Goal: Task Accomplishment & Management: Manage account settings

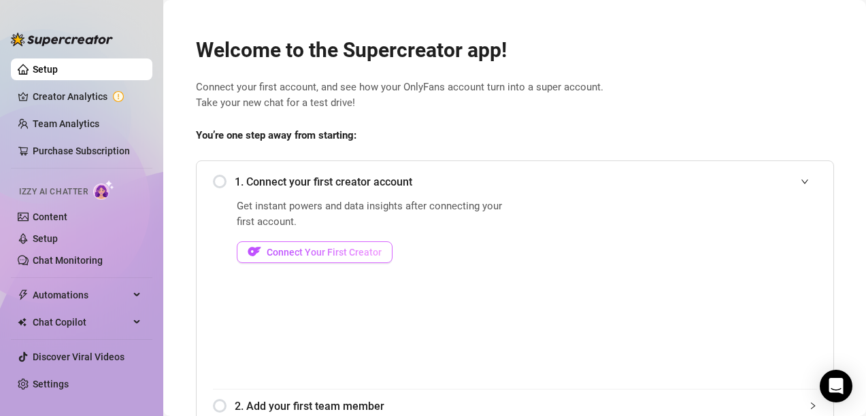
click at [320, 245] on button "Connect Your First Creator" at bounding box center [315, 252] width 156 height 22
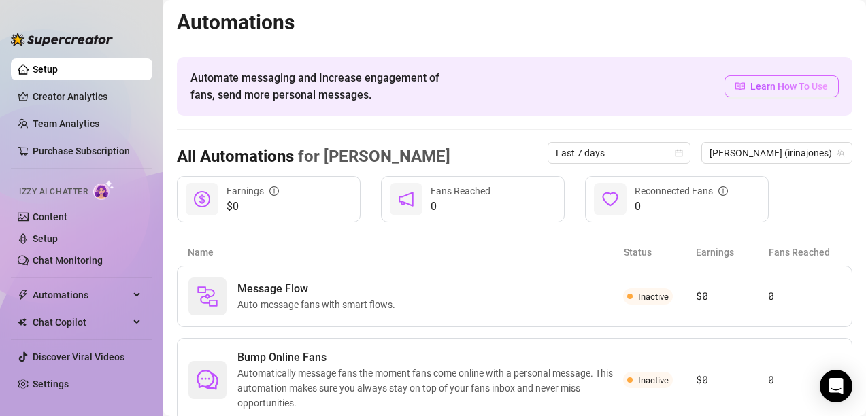
click at [750, 88] on span "Learn How To Use" at bounding box center [789, 86] width 78 height 15
click at [306, 239] on div "Name Status Earnings Fans Reached" at bounding box center [514, 252] width 675 height 27
click at [644, 295] on span "Inactive" at bounding box center [653, 297] width 31 height 10
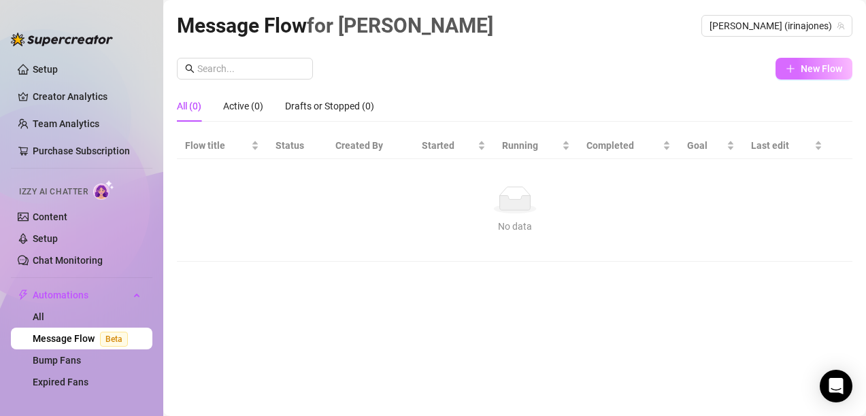
click at [789, 66] on icon "plus" at bounding box center [790, 69] width 10 height 10
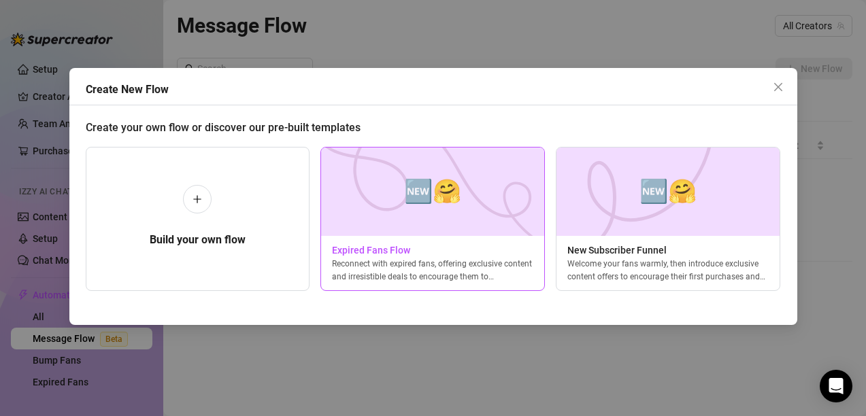
click at [419, 188] on span "🆕🤗" at bounding box center [432, 191] width 57 height 36
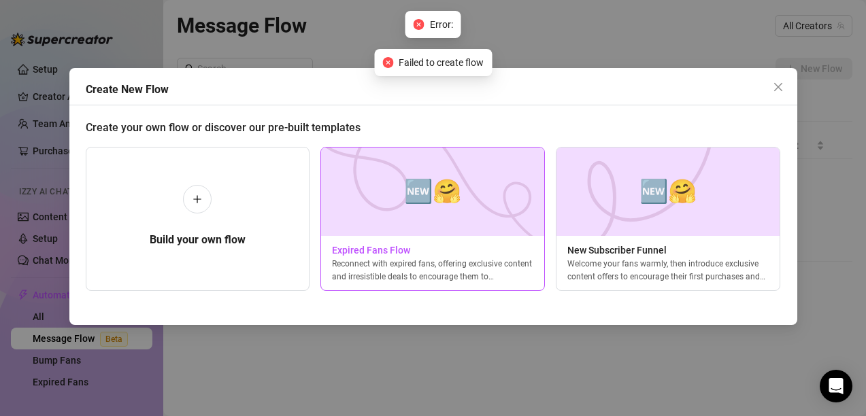
click at [450, 180] on span "🆕🤗" at bounding box center [432, 191] width 57 height 36
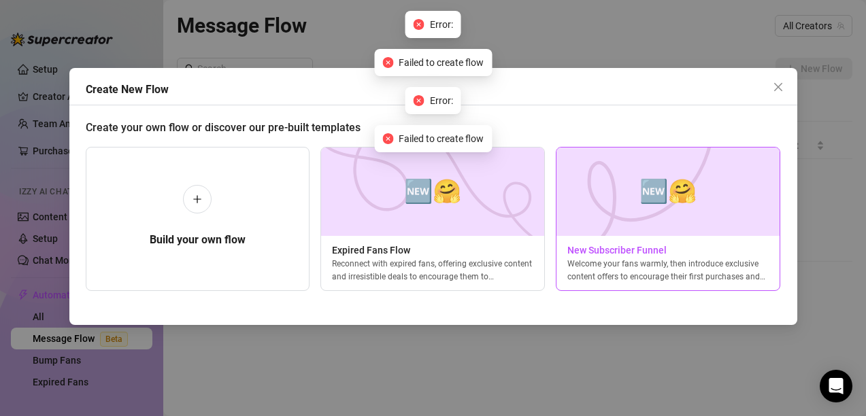
click at [677, 192] on span "🆕🤗" at bounding box center [667, 191] width 57 height 36
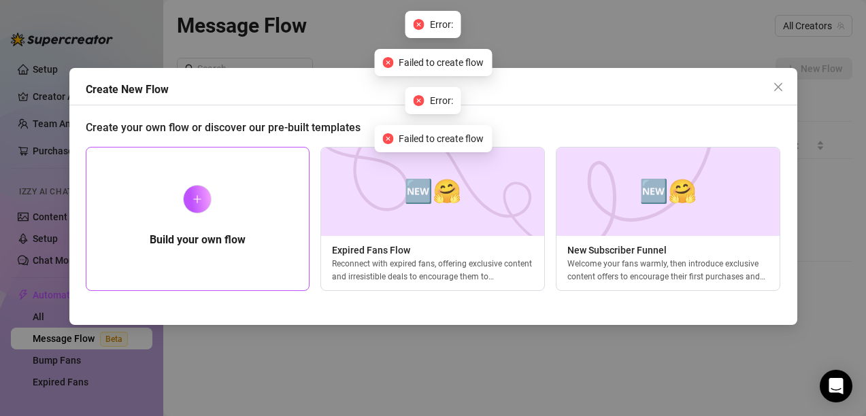
click at [226, 219] on div "Build your own flow" at bounding box center [198, 219] width 224 height 144
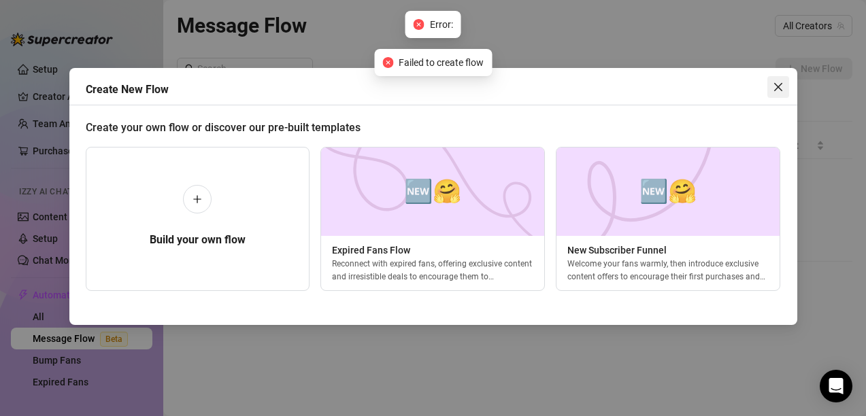
click at [779, 89] on icon "close" at bounding box center [778, 87] width 11 height 11
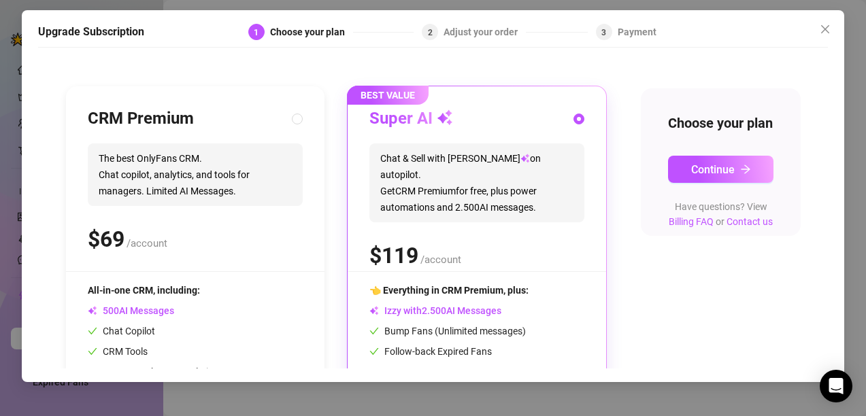
scroll to position [59, 0]
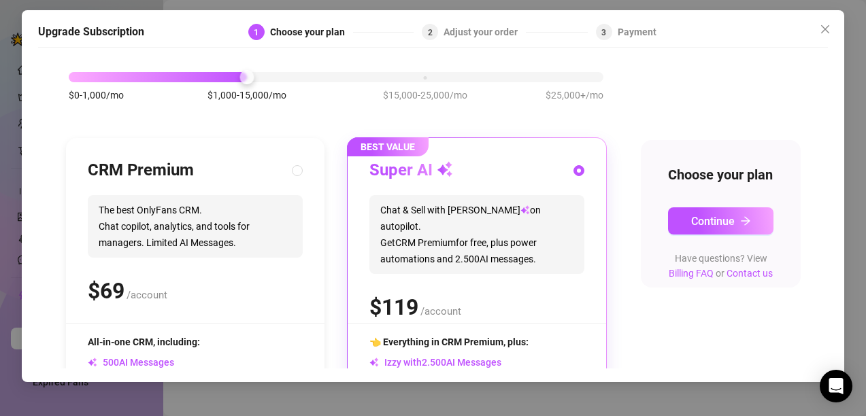
click at [303, 180] on div "CRM Premium The best OnlyFans CRM. Chat copilot, analytics, and tools for manag…" at bounding box center [195, 332] width 258 height 388
radio input "true"
radio input "false"
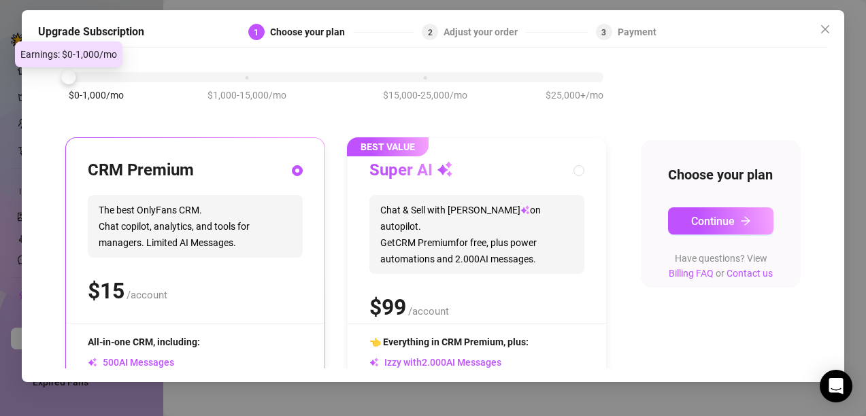
drag, startPoint x: 248, startPoint y: 74, endPoint x: 51, endPoint y: 69, distance: 196.6
click at [51, 69] on div "Slide to see pricing tiers Our pricing is based on creator's monthly earnings. …" at bounding box center [433, 211] width 790 height 314
drag, startPoint x: 74, startPoint y: 87, endPoint x: 425, endPoint y: 118, distance: 352.2
click at [422, 118] on div "$0-1,000/mo $1,000-15,000/mo $15,000-25,000/mo $25,000+/mo" at bounding box center [335, 93] width 541 height 77
click at [589, 78] on div "$0-1,000/mo $1,000-15,000/mo $15,000-25,000/mo $25,000+/mo" at bounding box center [336, 73] width 535 height 8
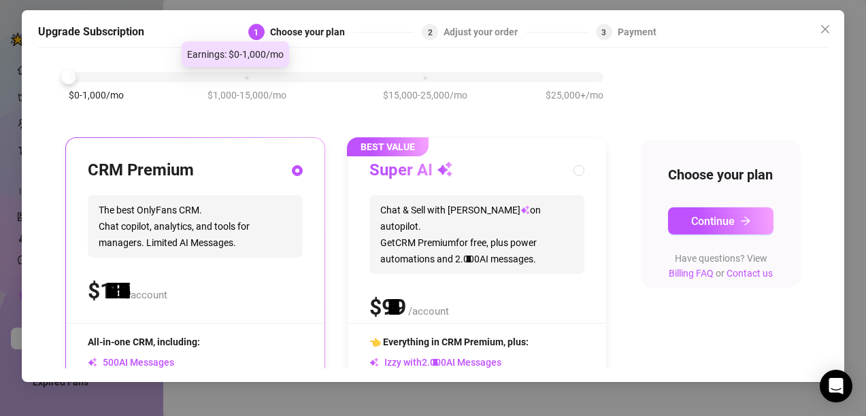
drag, startPoint x: 602, startPoint y: 75, endPoint x: 126, endPoint y: 61, distance: 476.2
click at [126, 61] on div "$0-1,000/mo $1,000-15,000/mo $15,000-25,000/mo $25,000+/mo" at bounding box center [335, 93] width 541 height 77
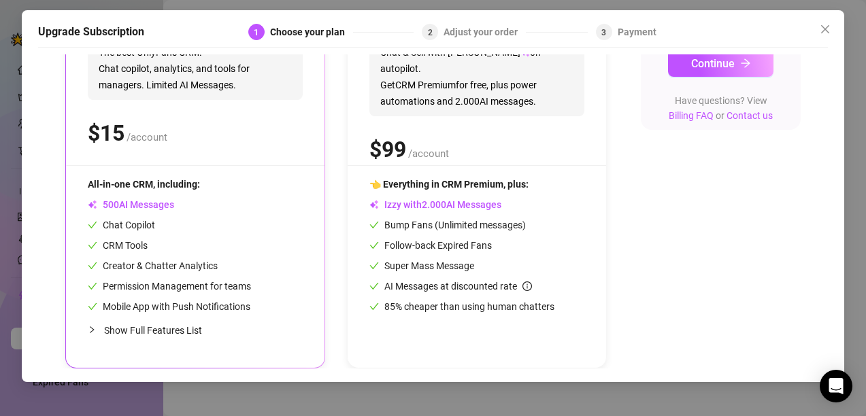
scroll to position [0, 0]
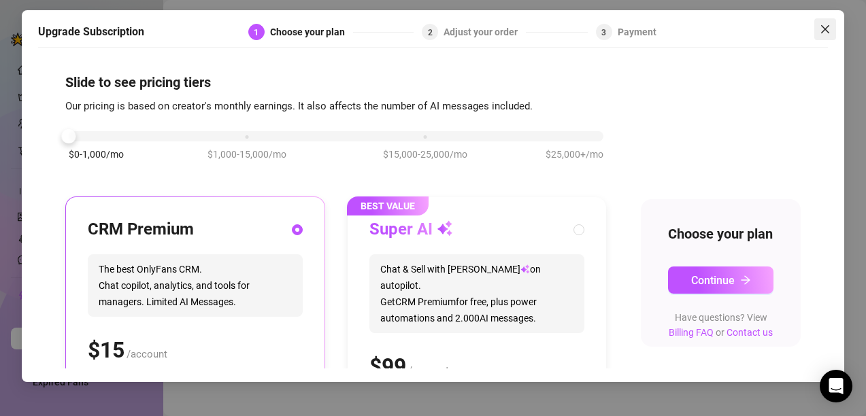
click at [835, 28] on span "Close" at bounding box center [825, 29] width 22 height 11
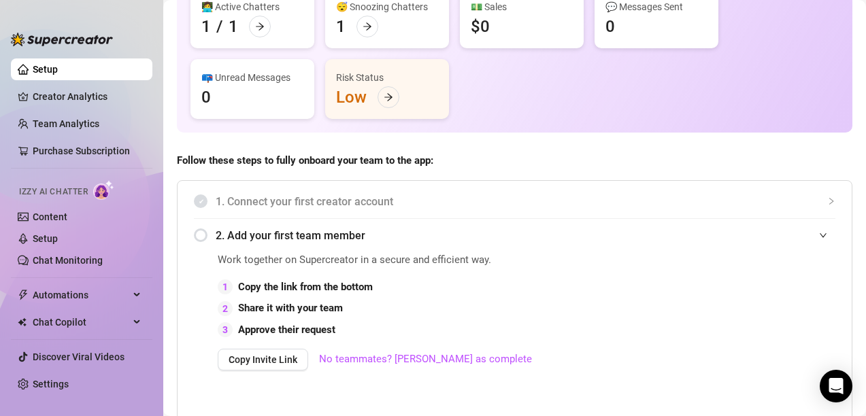
scroll to position [158, 0]
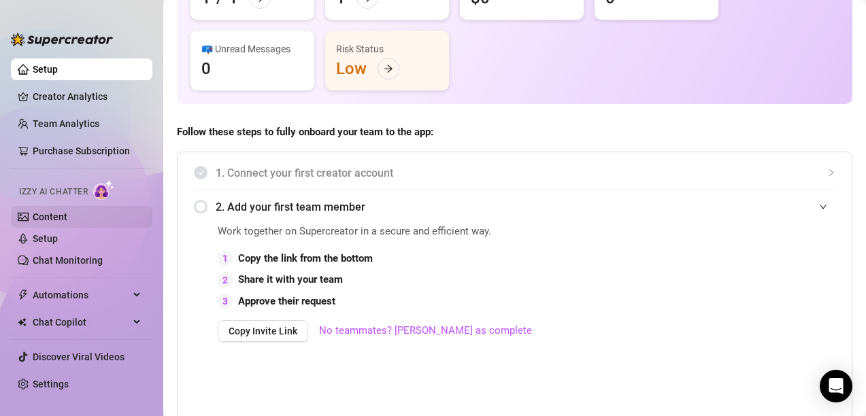
click at [67, 213] on link "Content" at bounding box center [50, 216] width 35 height 11
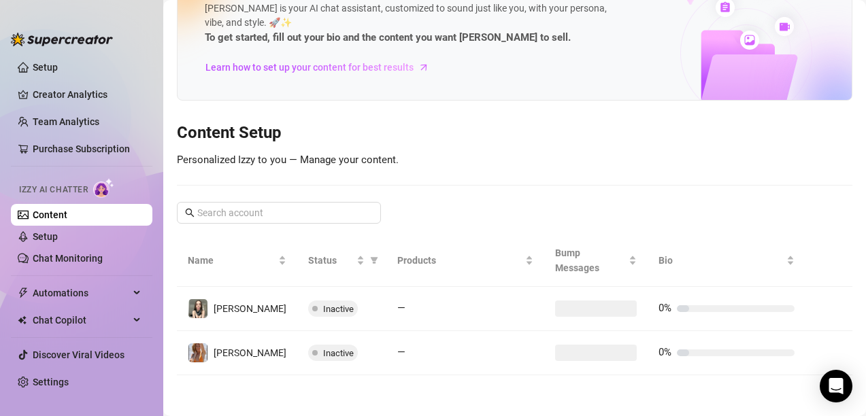
scroll to position [35, 0]
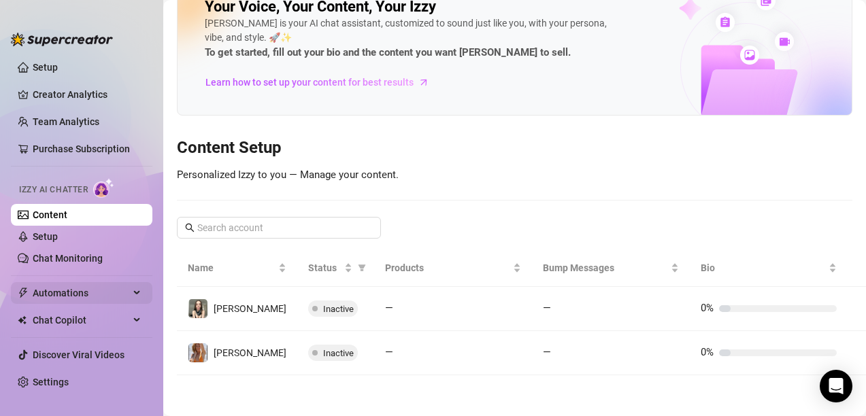
click at [97, 291] on span "Automations" at bounding box center [81, 293] width 97 height 22
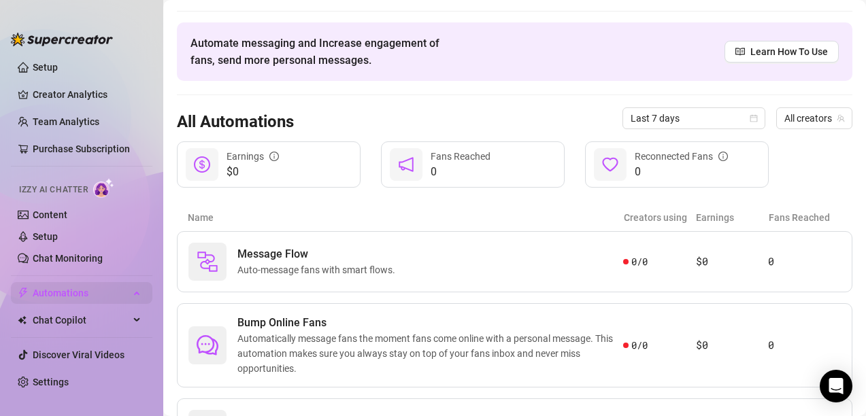
scroll to position [119, 0]
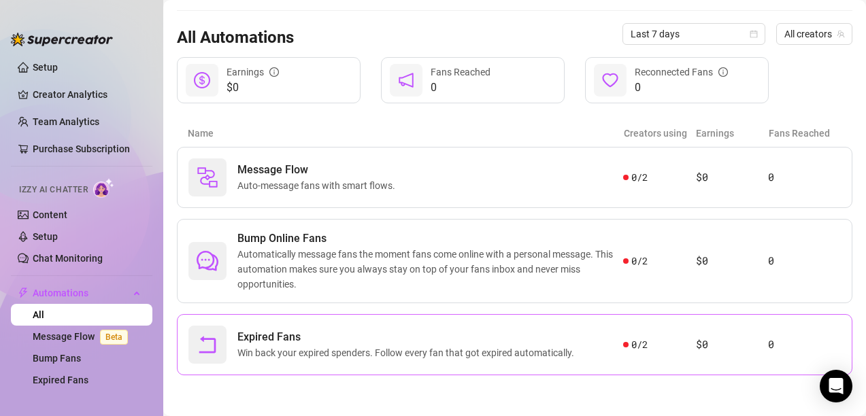
click at [341, 341] on span "Expired Fans" at bounding box center [408, 337] width 342 height 16
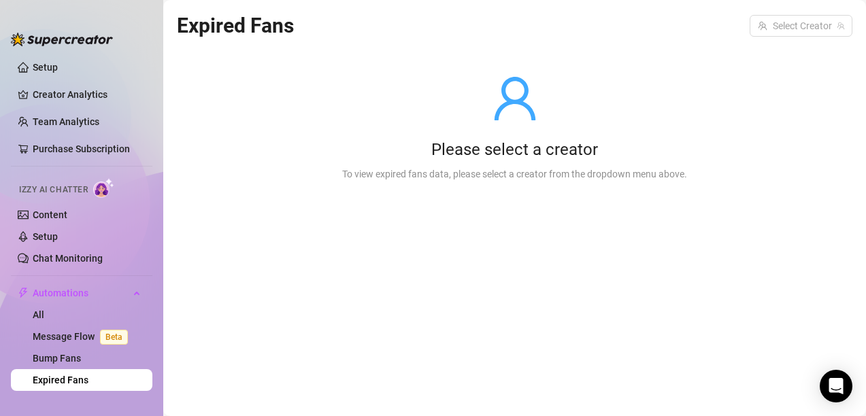
click at [462, 166] on div "Please select a creator To view expired fans data, please select a creator from…" at bounding box center [514, 127] width 388 height 173
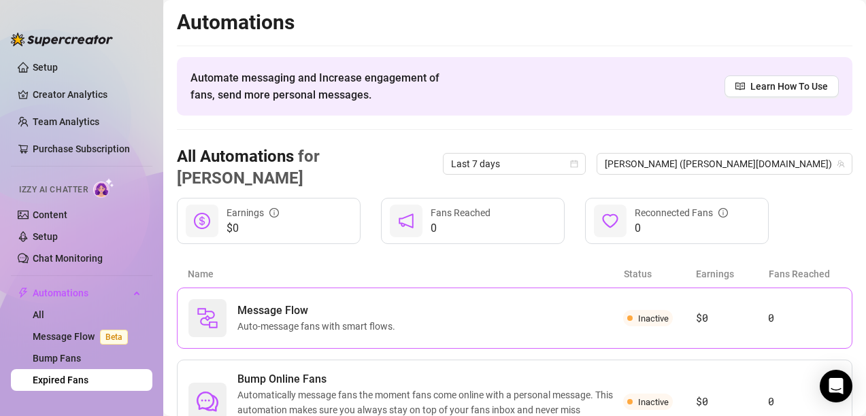
click at [456, 299] on div "Message Flow Auto-message fans with smart flows." at bounding box center [405, 318] width 435 height 38
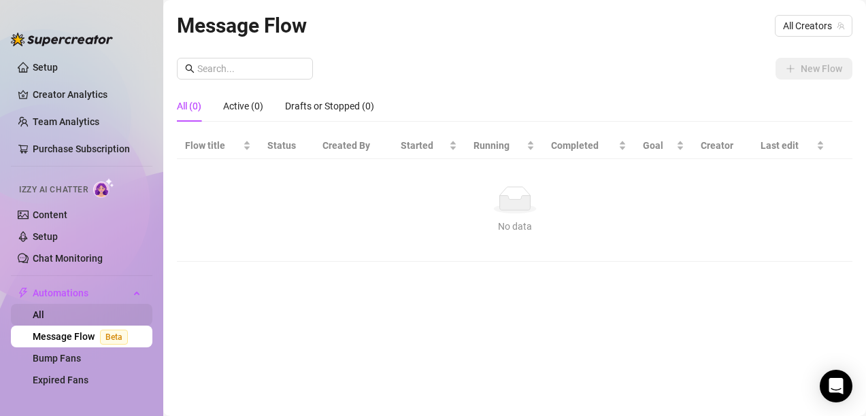
click at [44, 310] on link "All" at bounding box center [39, 314] width 12 height 11
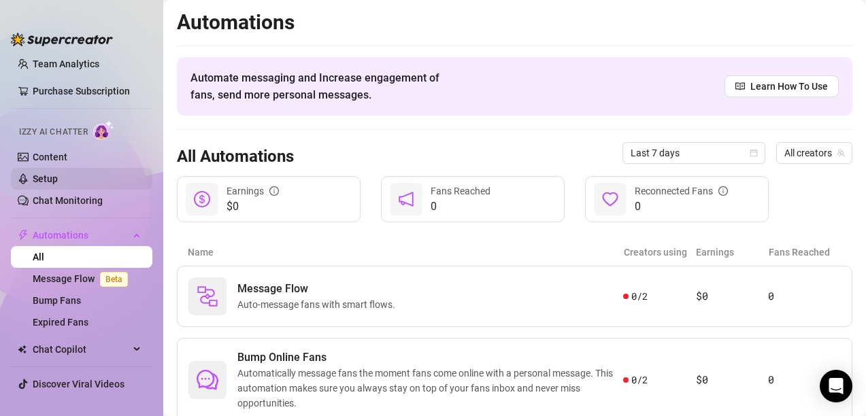
scroll to position [89, 0]
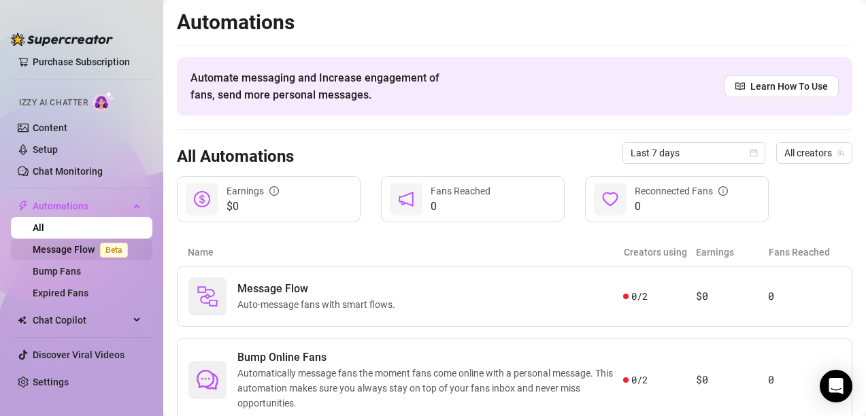
click at [89, 254] on link "Message Flow Beta" at bounding box center [83, 249] width 101 height 11
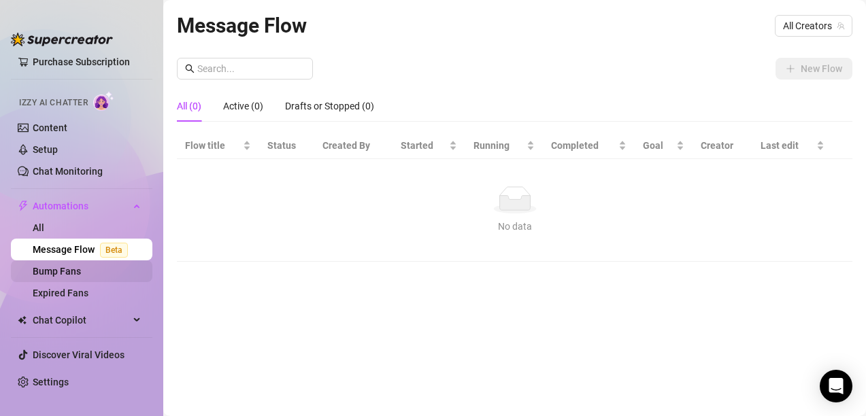
click at [81, 268] on link "Bump Fans" at bounding box center [57, 271] width 48 height 11
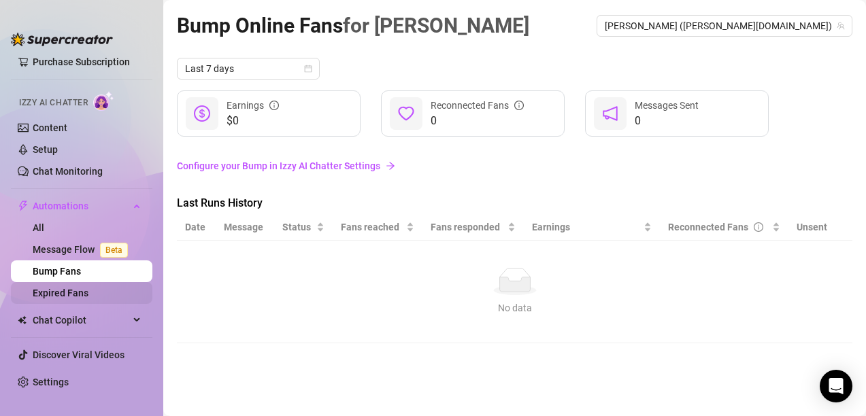
click at [75, 293] on link "Expired Fans" at bounding box center [61, 293] width 56 height 11
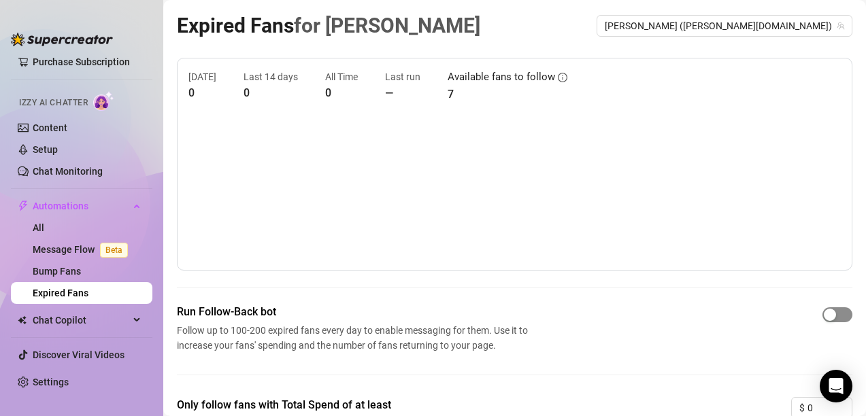
click at [834, 311] on span "button" at bounding box center [837, 314] width 30 height 15
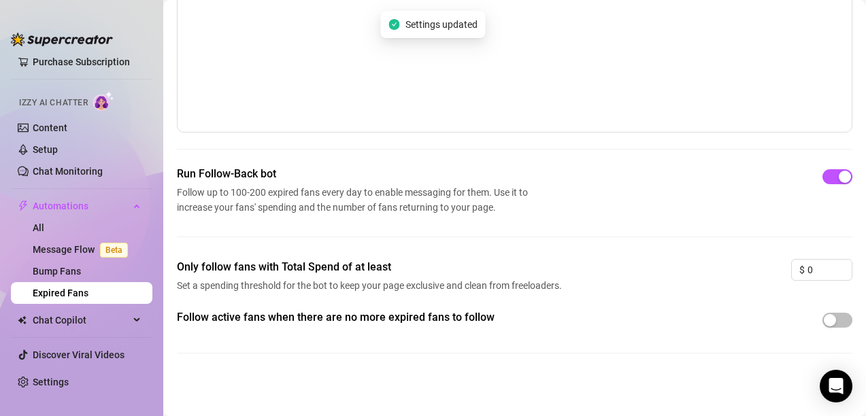
click at [845, 335] on main "Expired Fans for [PERSON_NAME] [PERSON_NAME] ([PERSON_NAME][DOMAIN_NAME]) [DATE…" at bounding box center [514, 139] width 702 height 554
click at [826, 313] on span "button" at bounding box center [837, 320] width 30 height 15
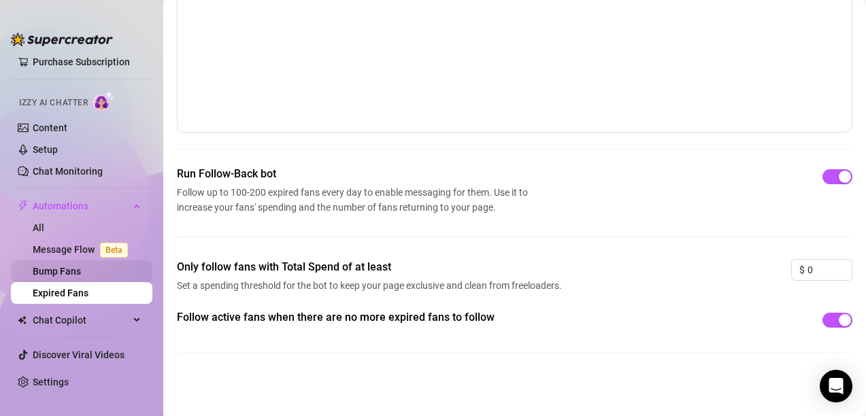
click at [81, 272] on link "Bump Fans" at bounding box center [57, 271] width 48 height 11
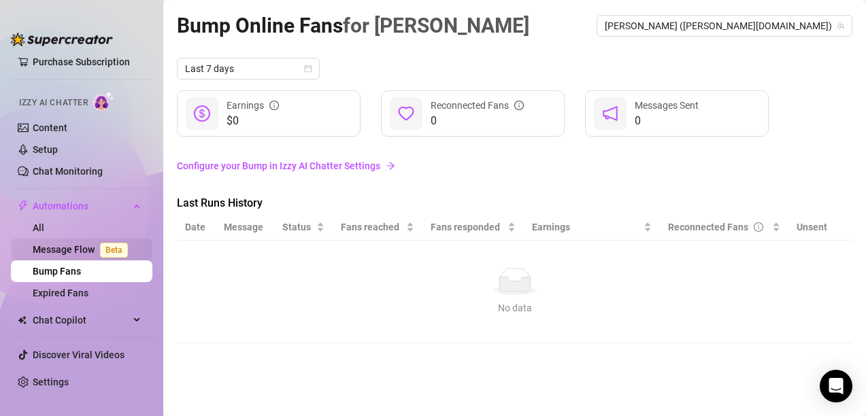
click at [80, 244] on link "Message Flow Beta" at bounding box center [83, 249] width 101 height 11
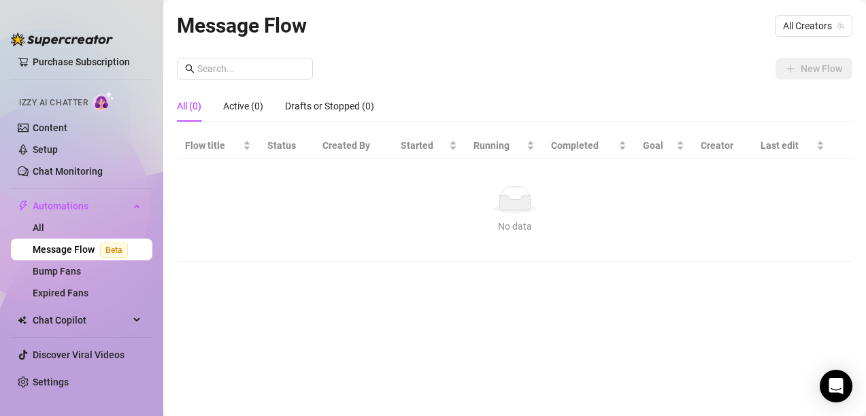
click at [454, 228] on div "No data" at bounding box center [514, 226] width 648 height 15
drag, startPoint x: 454, startPoint y: 228, endPoint x: 236, endPoint y: 249, distance: 219.2
click at [454, 229] on div "No data" at bounding box center [514, 226] width 648 height 15
click at [76, 315] on span "Chat Copilot" at bounding box center [81, 320] width 97 height 22
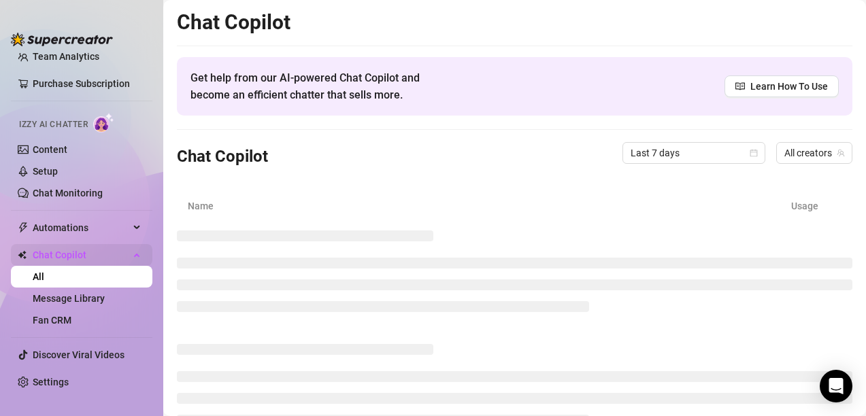
scroll to position [67, 0]
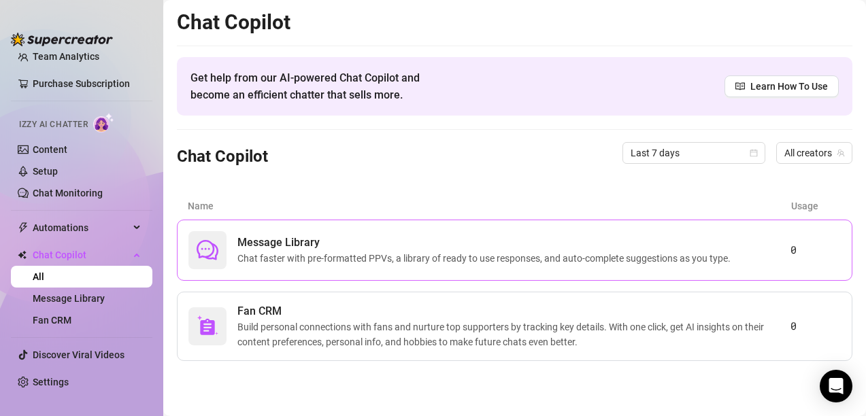
click at [322, 255] on span "Chat faster with pre-formatted PPVs, a library of ready to use responses, and a…" at bounding box center [486, 258] width 498 height 15
